Goal: Download file/media

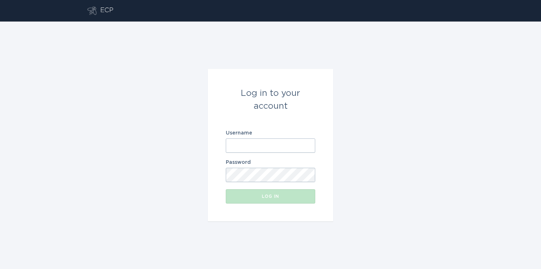
click at [260, 144] on input "Username" at bounding box center [270, 145] width 89 height 14
type input "[EMAIL_ADDRESS][DOMAIN_NAME]"
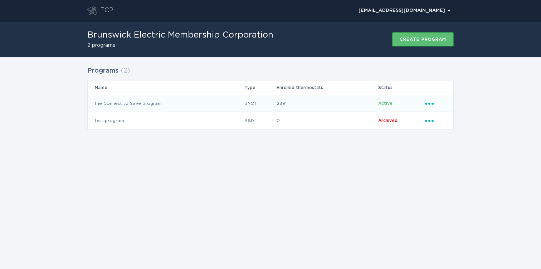
click at [433, 106] on div "Ellipsis" at bounding box center [435, 103] width 21 height 8
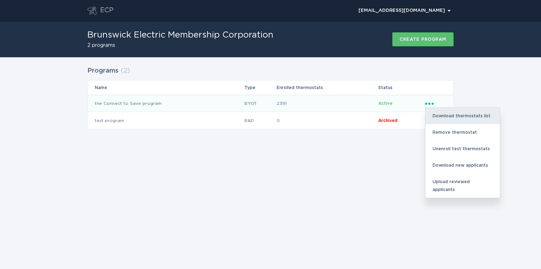
click at [435, 114] on div "Download thermostats list" at bounding box center [462, 116] width 74 height 16
click at [469, 119] on div "Download thermostats list" at bounding box center [462, 116] width 74 height 16
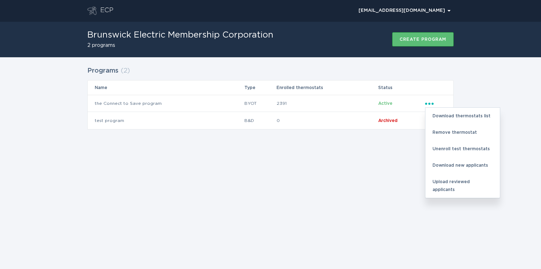
click at [502, 88] on div "Programs ( 2 ) Name Type Enrolled thermostats Status the Connect to Save progra…" at bounding box center [270, 102] width 541 height 90
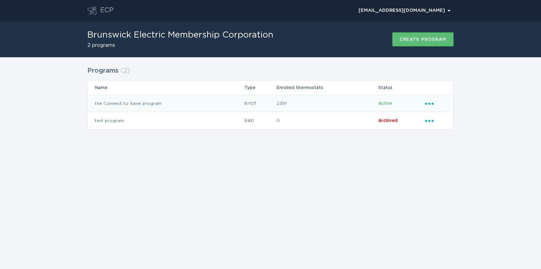
click at [126, 105] on td "the Connect to Save program" at bounding box center [166, 103] width 156 height 17
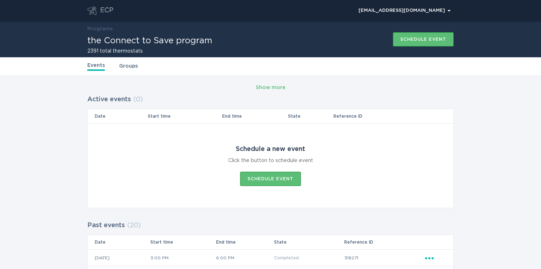
click at [128, 69] on link "Groups" at bounding box center [128, 66] width 19 height 8
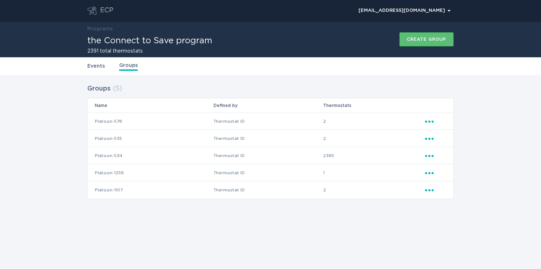
click at [431, 156] on icon "Ellipsis" at bounding box center [430, 155] width 10 height 6
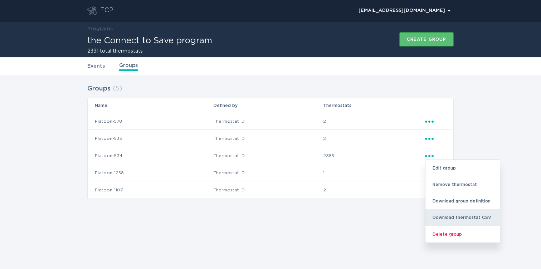
click at [445, 214] on div "Download thermostat CSV" at bounding box center [462, 217] width 74 height 16
click at [462, 215] on div "Download thermostat CSV" at bounding box center [462, 217] width 74 height 16
